Goal: Task Accomplishment & Management: Use online tool/utility

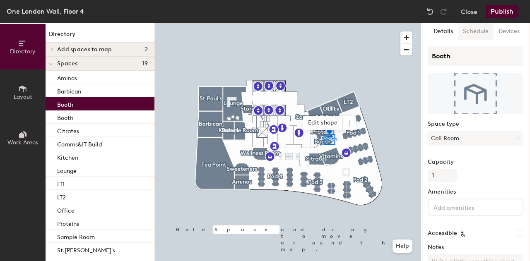
click at [481, 30] on button "Schedule" at bounding box center [476, 31] width 36 height 17
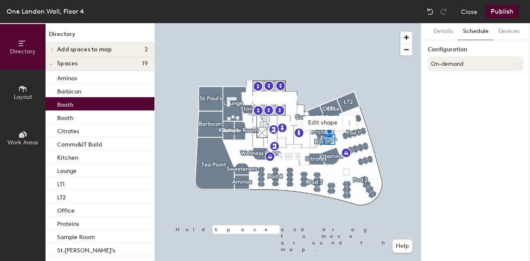
click at [483, 67] on button "On-demand" at bounding box center [476, 63] width 96 height 15
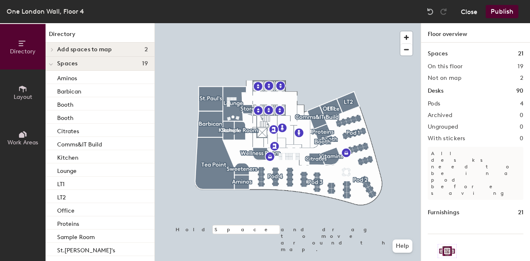
click at [474, 11] on button "Close" at bounding box center [469, 11] width 17 height 13
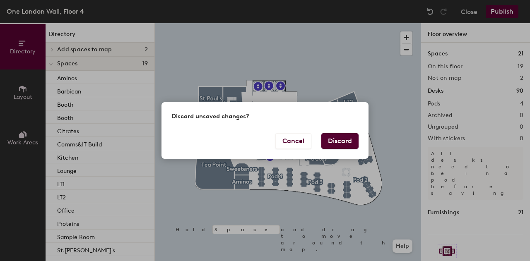
click at [339, 145] on button "Discard" at bounding box center [339, 141] width 37 height 16
